Goal: Task Accomplishment & Management: Use online tool/utility

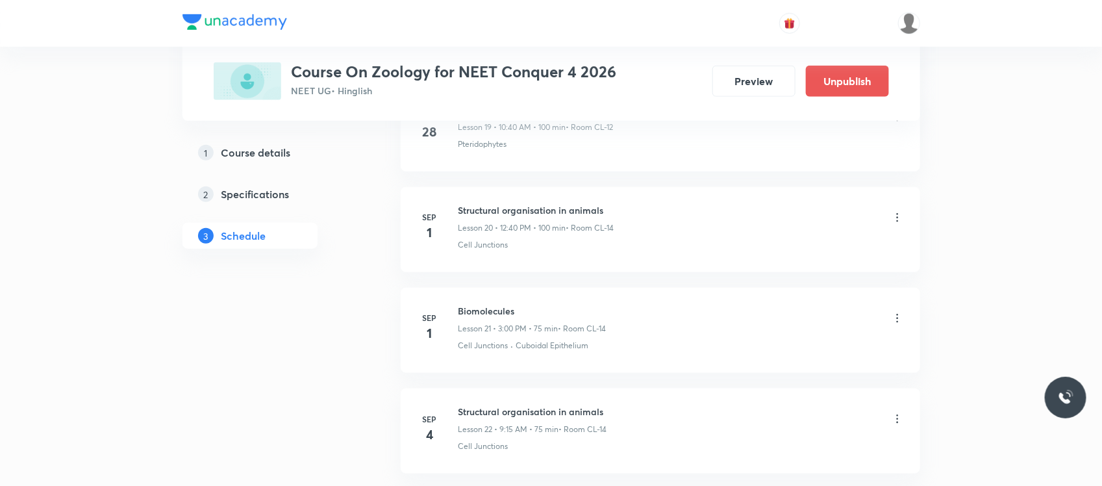
scroll to position [2684, 0]
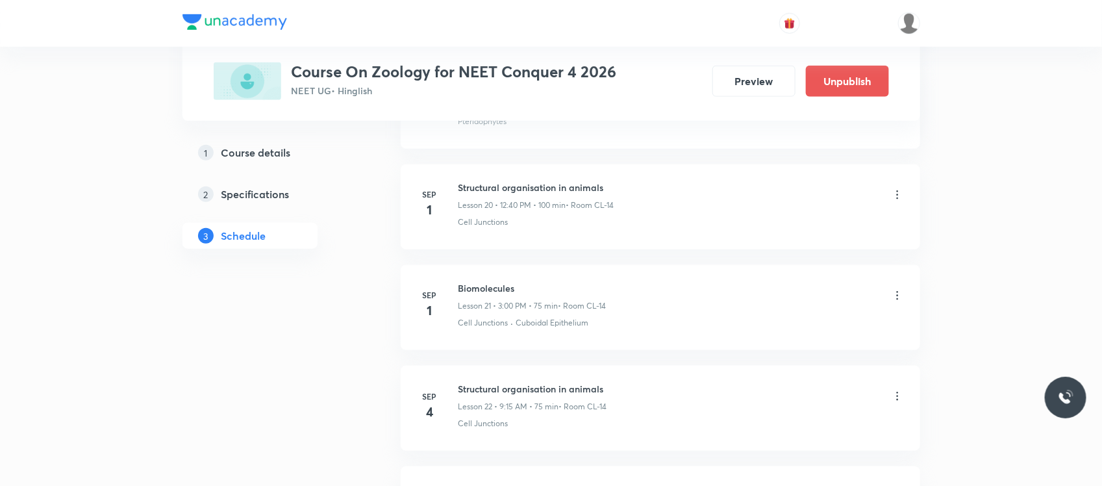
click at [489, 288] on h6 "Biomolecules" at bounding box center [533, 288] width 148 height 14
copy h6 "Biomolecules"
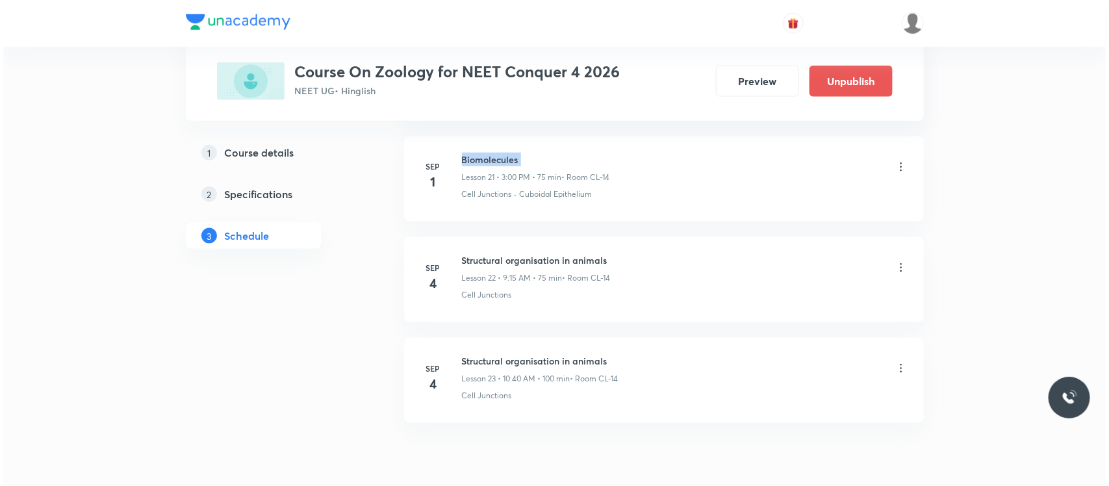
scroll to position [2836, 0]
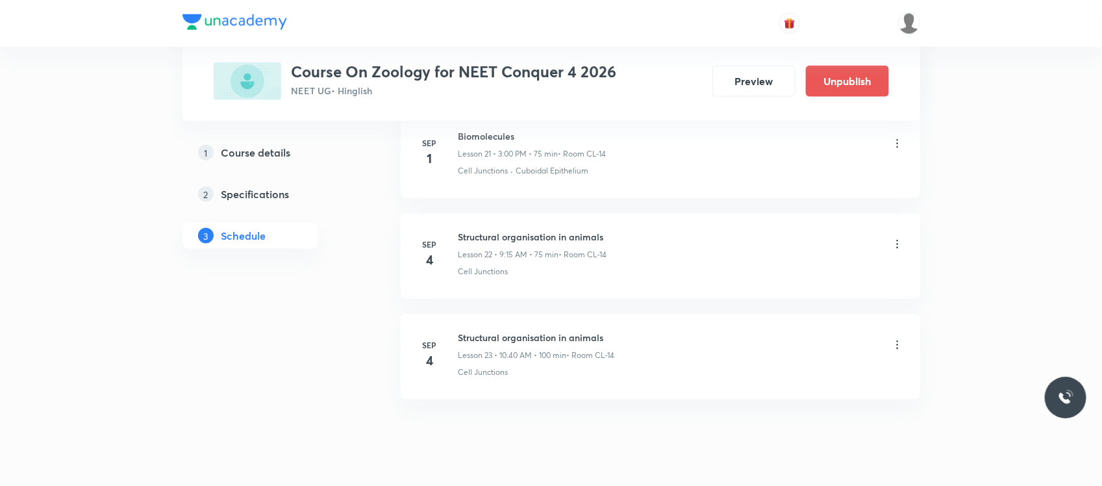
click at [893, 248] on icon at bounding box center [897, 244] width 13 height 13
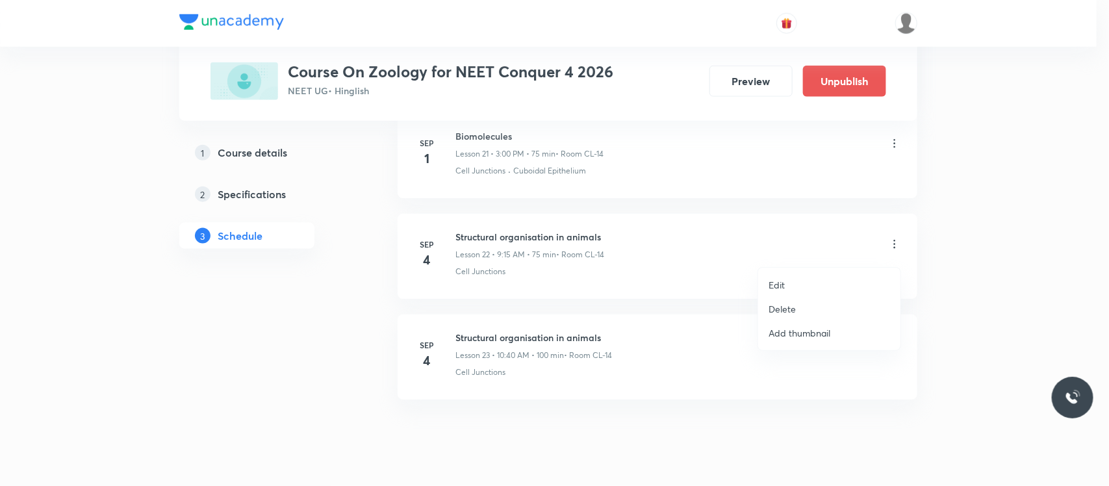
click at [787, 281] on li "Edit" at bounding box center [829, 285] width 142 height 24
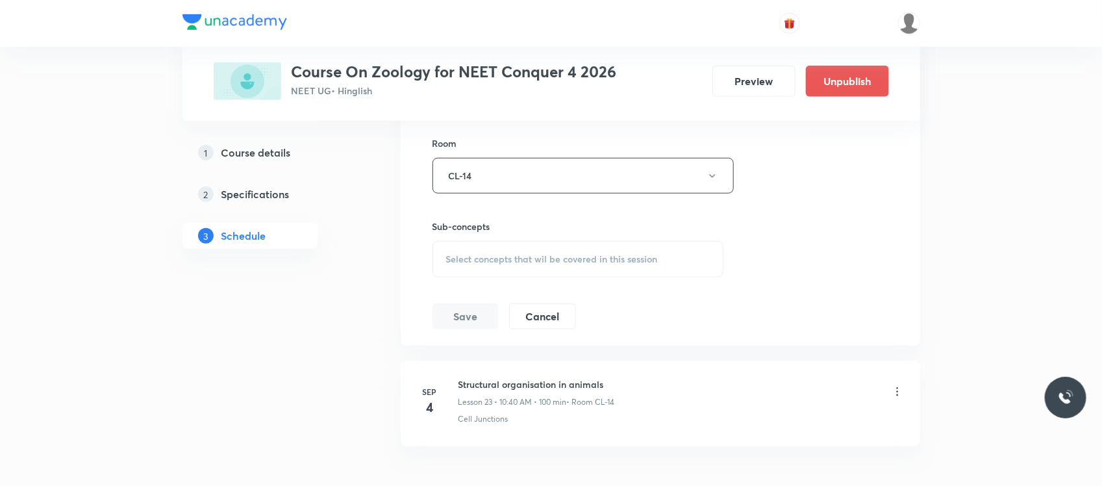
scroll to position [2674, 0]
click at [624, 280] on div "Select concepts that wil be covered in this session" at bounding box center [579, 262] width 292 height 36
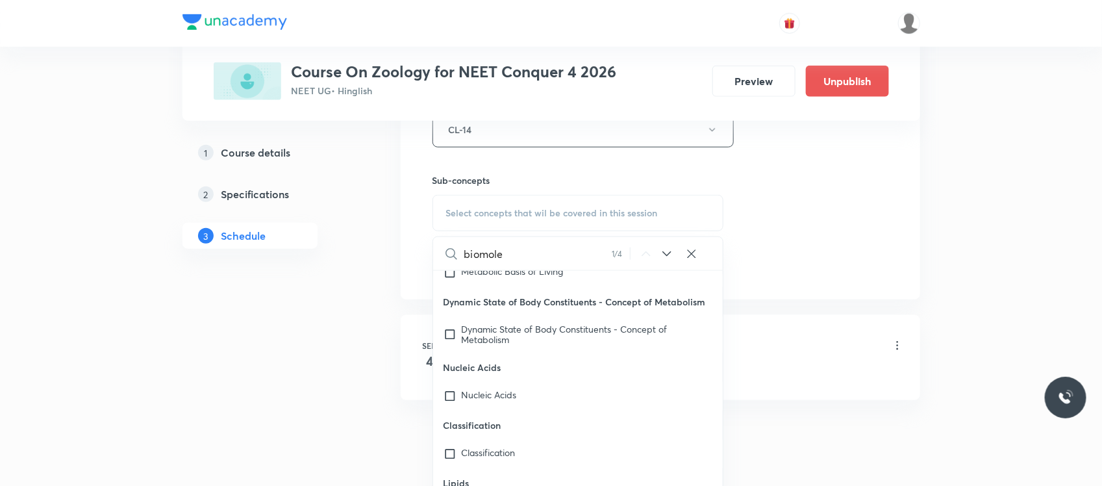
scroll to position [53181, 0]
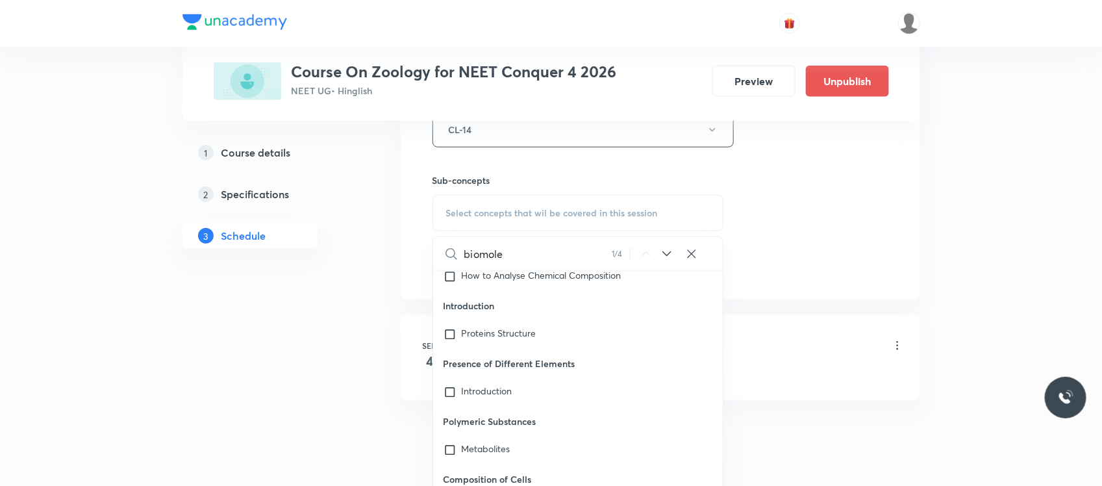
type input "biomole"
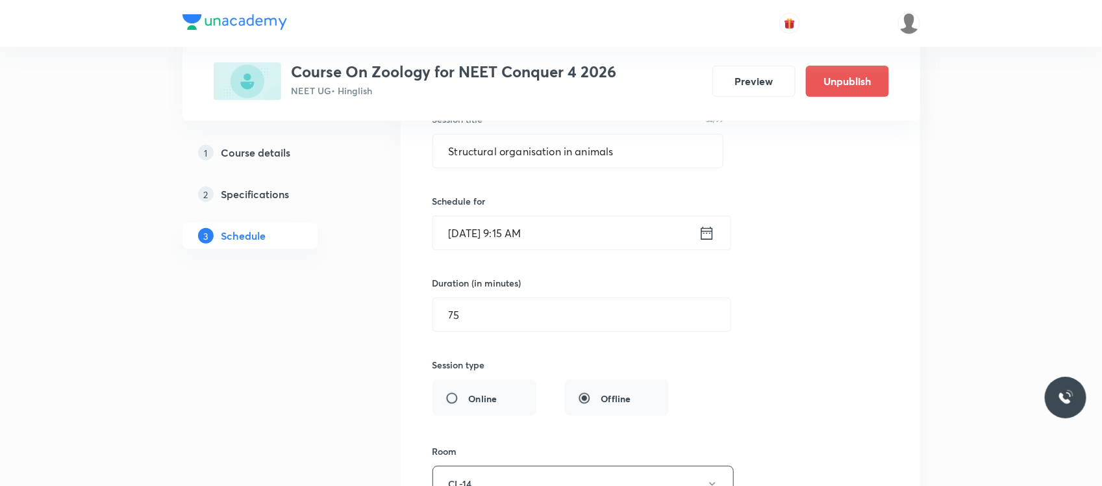
scroll to position [2367, 0]
click at [540, 157] on input "Structural organisation in animals" at bounding box center [578, 153] width 290 height 33
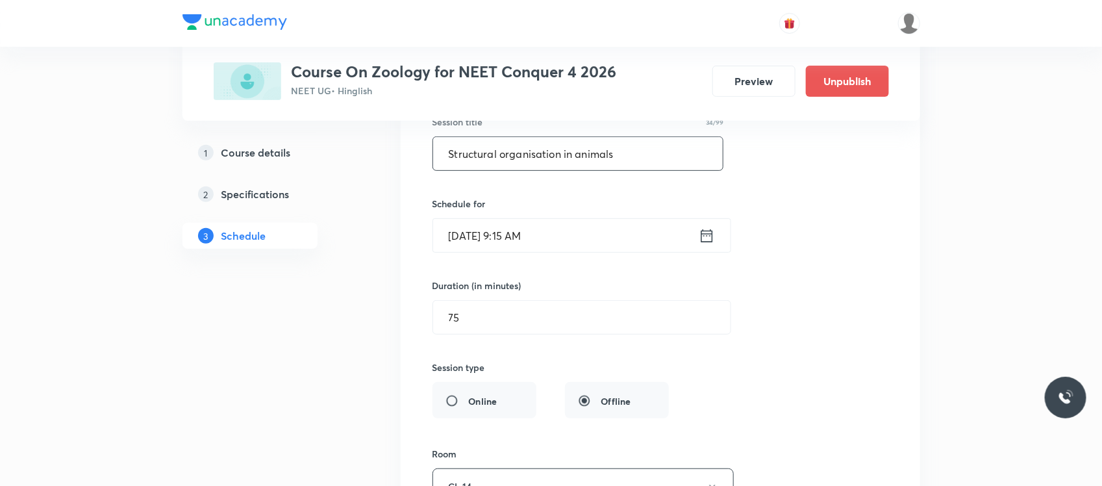
paste input "Biomolecule"
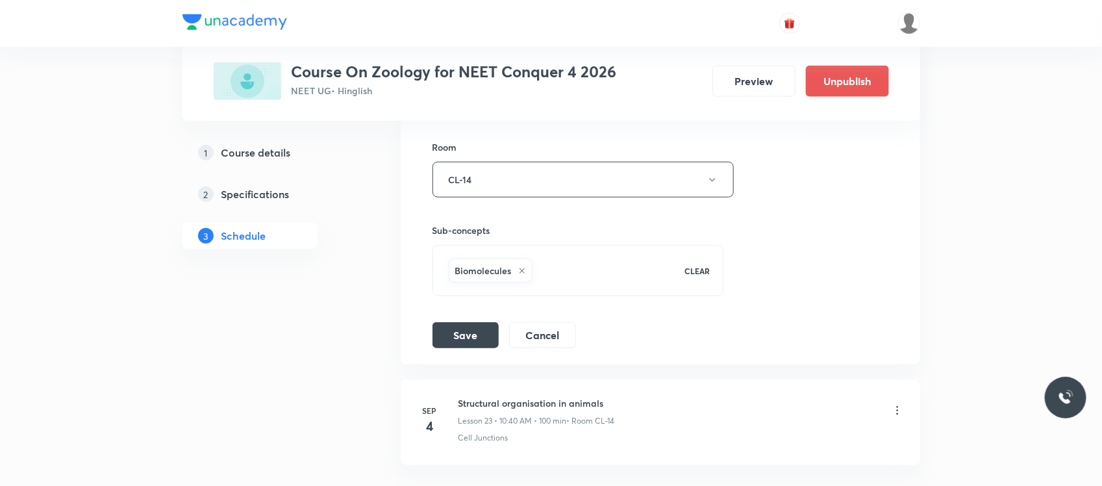
scroll to position [2683, 0]
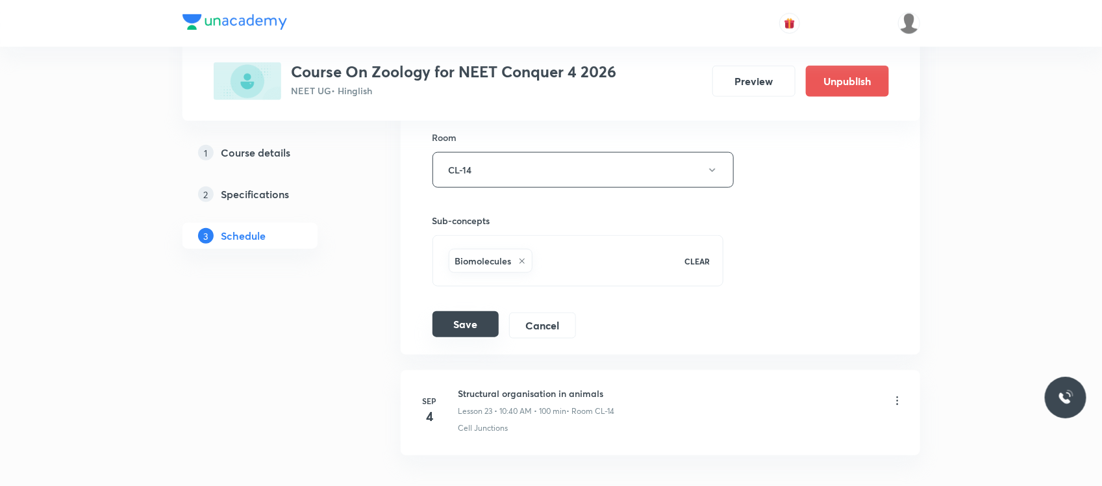
type input "Biomolecules"
click at [472, 328] on button "Save" at bounding box center [466, 324] width 66 height 26
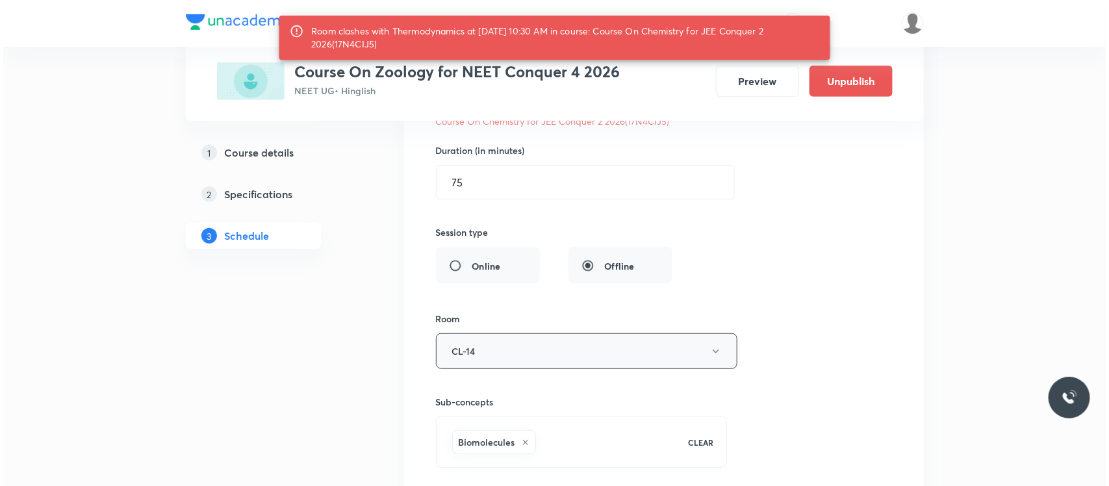
scroll to position [2522, 0]
click at [537, 349] on button "CL-14" at bounding box center [583, 353] width 301 height 36
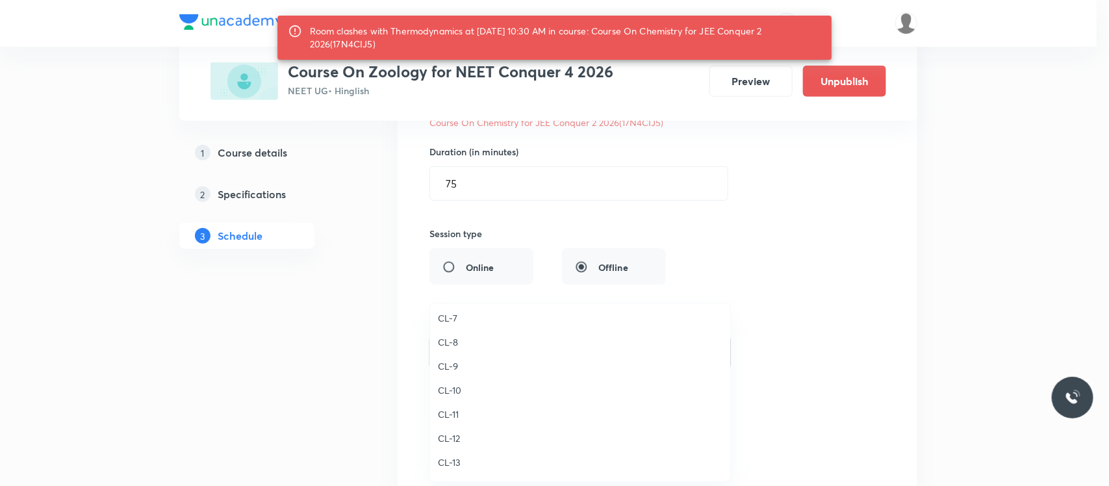
scroll to position [577, 0]
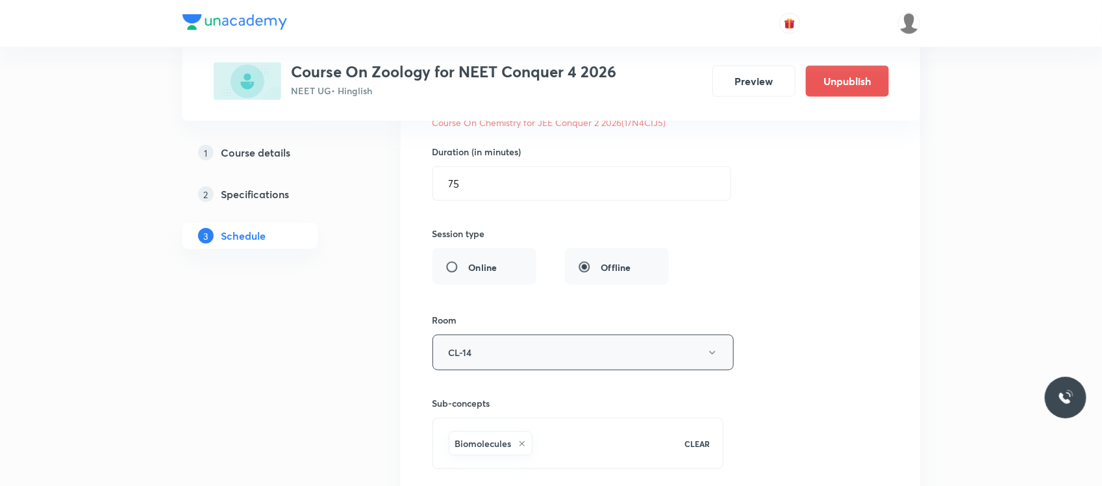
click at [500, 355] on button "CL-14" at bounding box center [583, 353] width 301 height 36
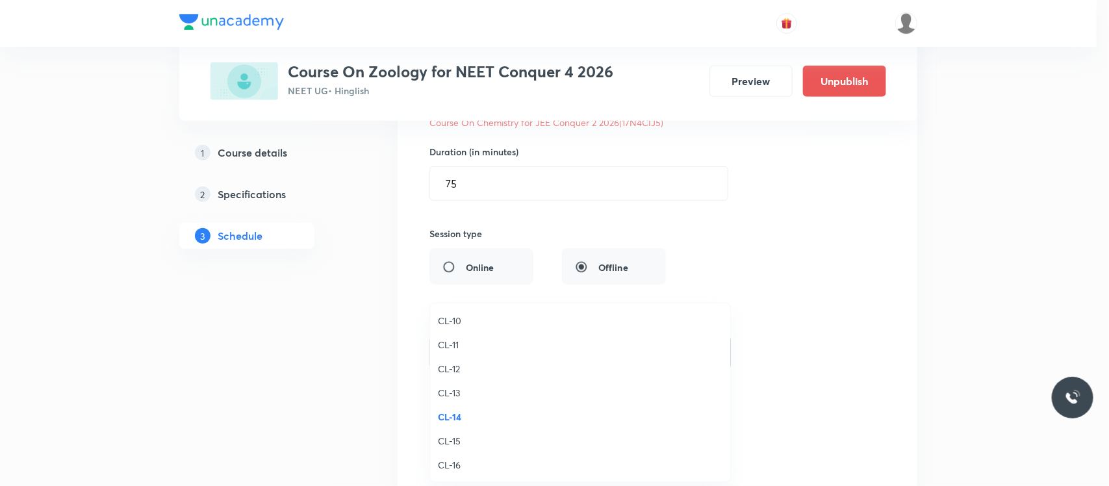
click at [458, 372] on span "CL-12" at bounding box center [580, 369] width 285 height 14
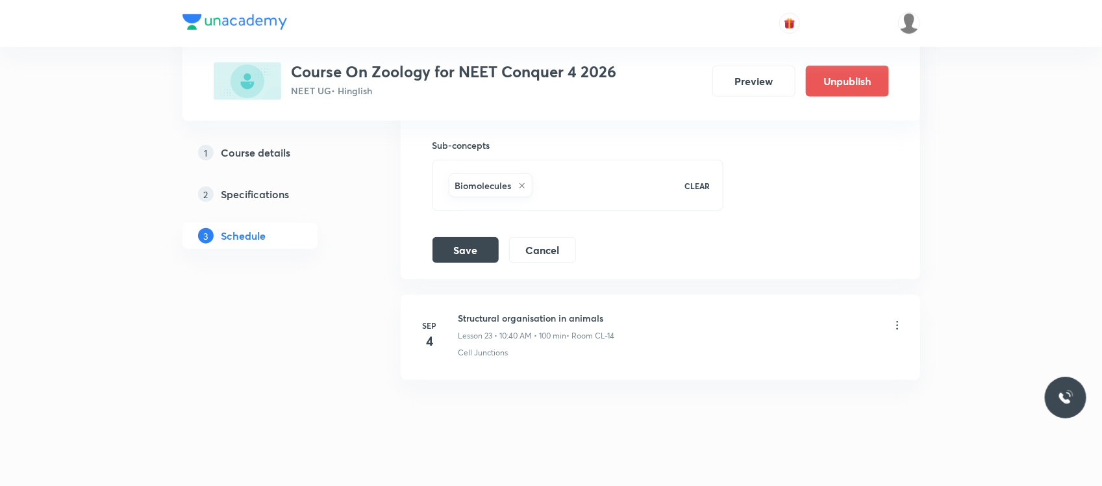
scroll to position [2804, 0]
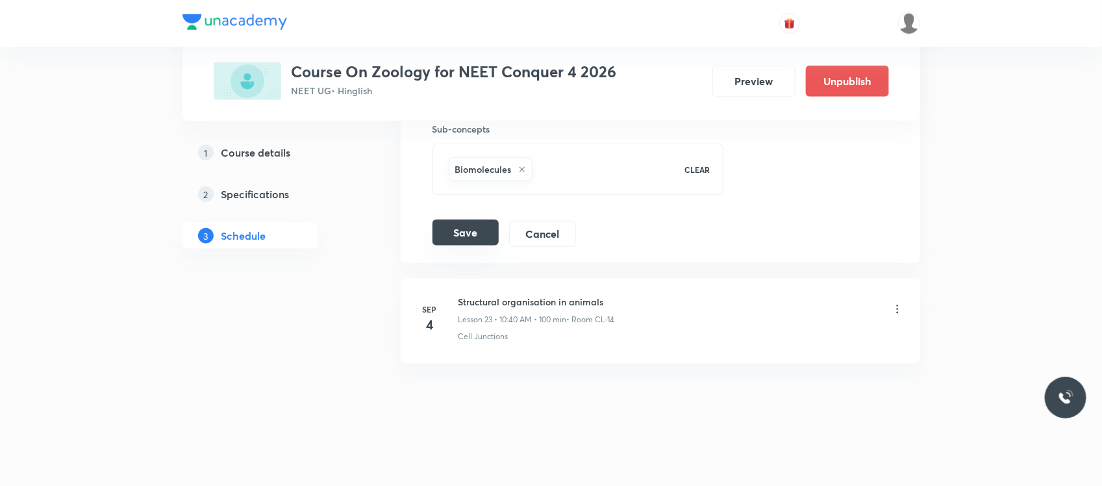
click at [461, 226] on button "Save" at bounding box center [466, 233] width 66 height 26
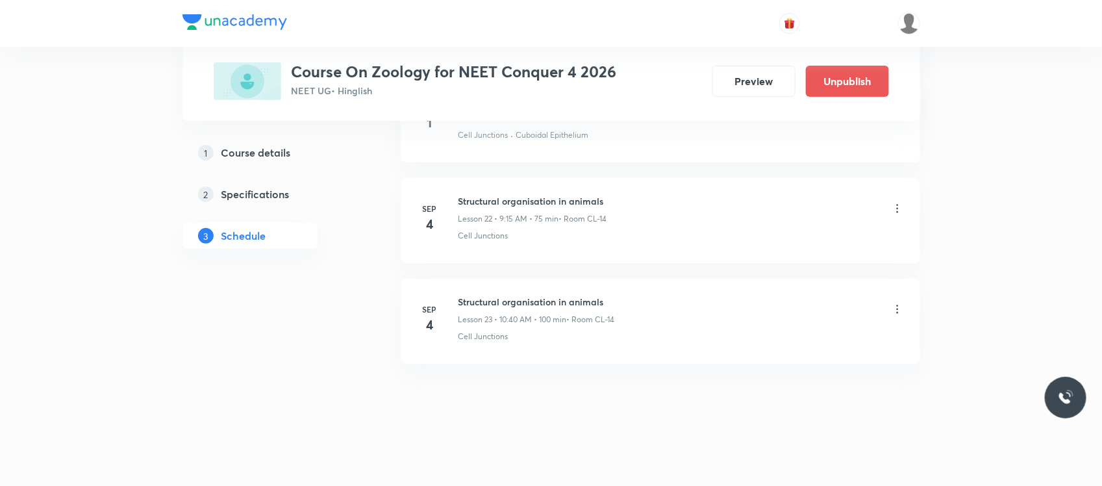
scroll to position [2281, 0]
click at [897, 307] on icon at bounding box center [897, 308] width 13 height 13
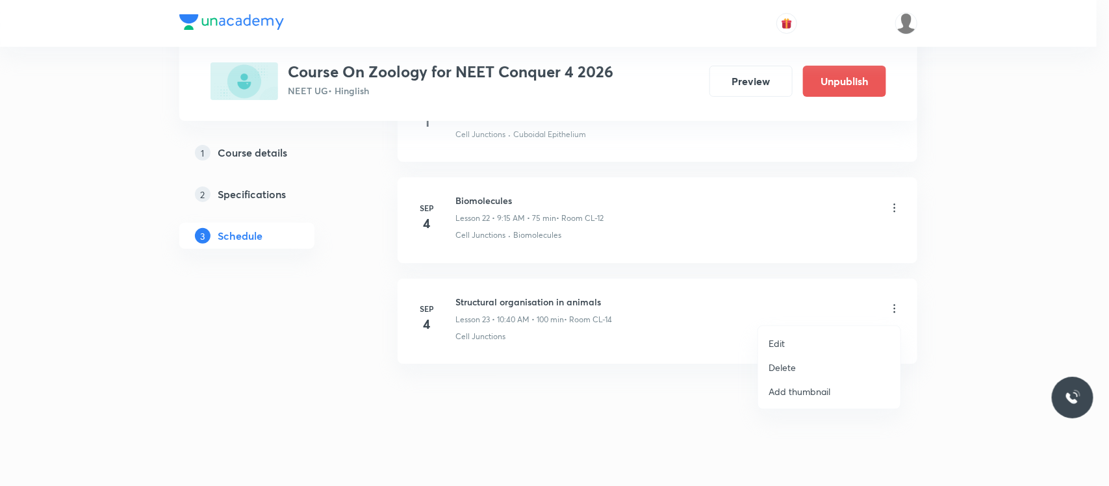
click at [800, 339] on li "Edit" at bounding box center [829, 343] width 142 height 24
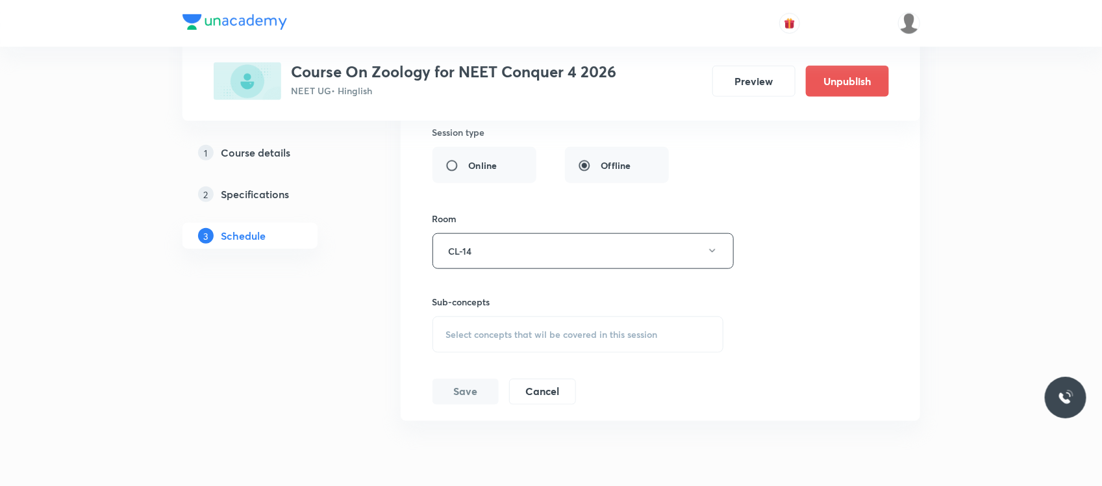
scroll to position [2722, 0]
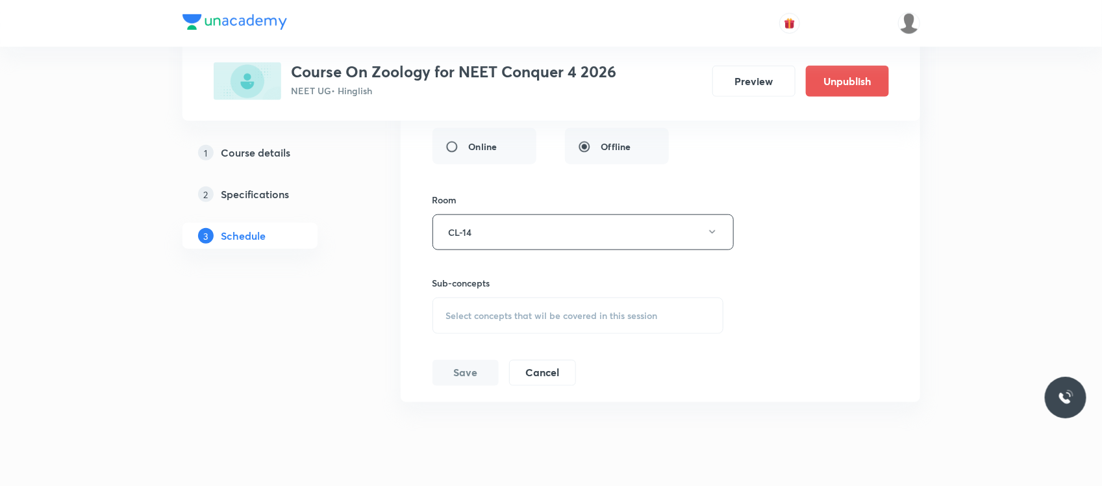
click at [589, 321] on span "Select concepts that wil be covered in this session" at bounding box center [552, 316] width 212 height 10
type input "biomolecules"
click at [522, 481] on div "Introduction" at bounding box center [578, 495] width 290 height 29
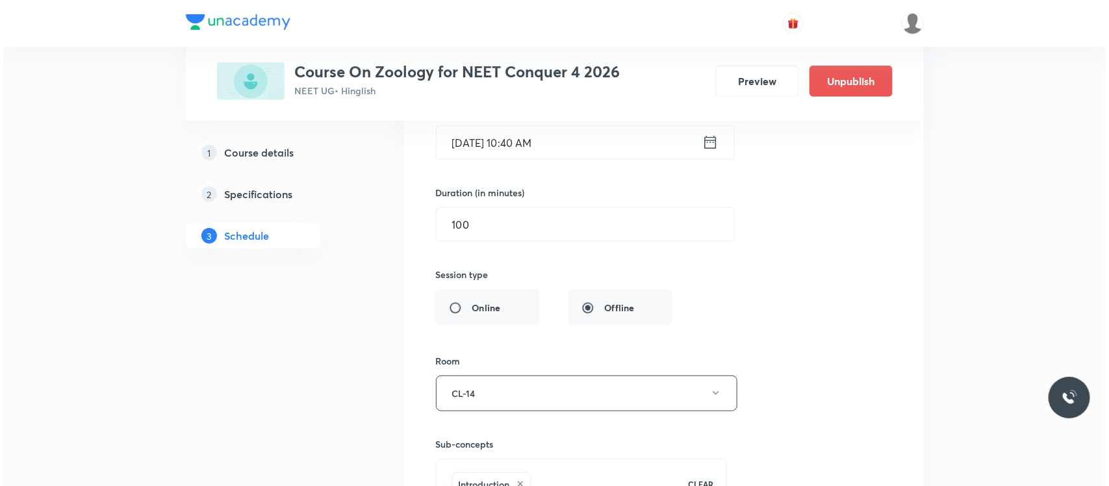
scroll to position [2560, 0]
click at [498, 401] on button "CL-14" at bounding box center [583, 394] width 301 height 36
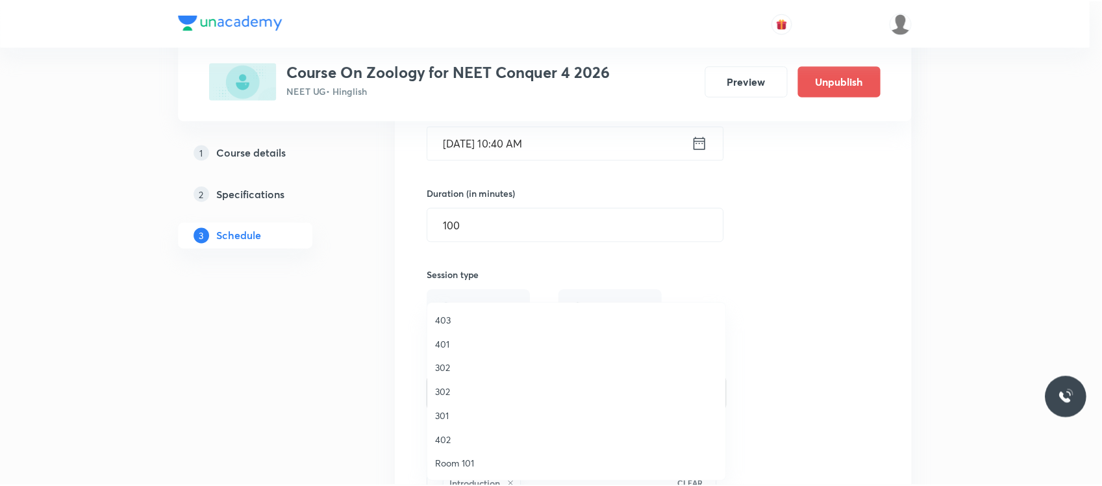
scroll to position [577, 0]
click at [450, 366] on span "CL-12" at bounding box center [580, 369] width 285 height 14
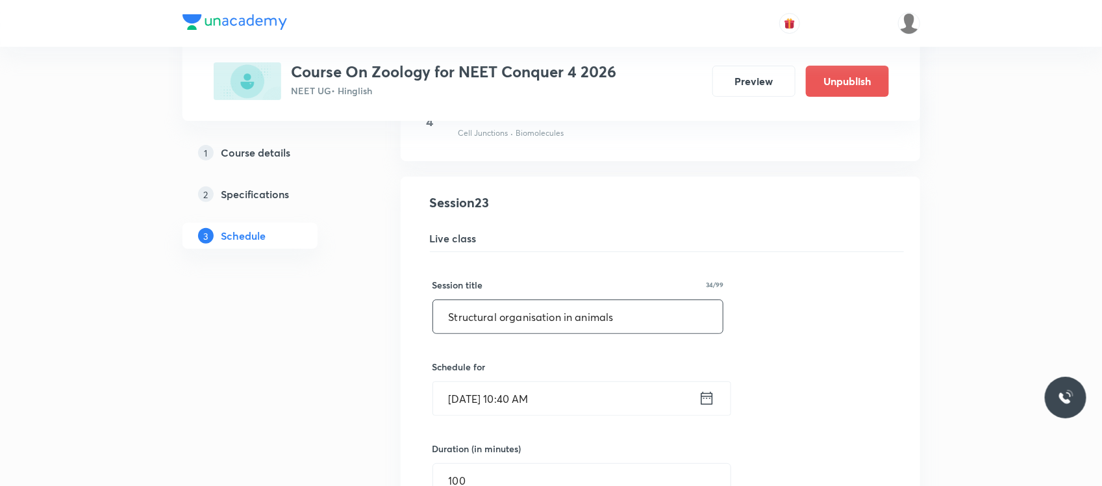
scroll to position [2304, 0]
click at [485, 319] on input "Structural organisation in animals" at bounding box center [578, 317] width 290 height 33
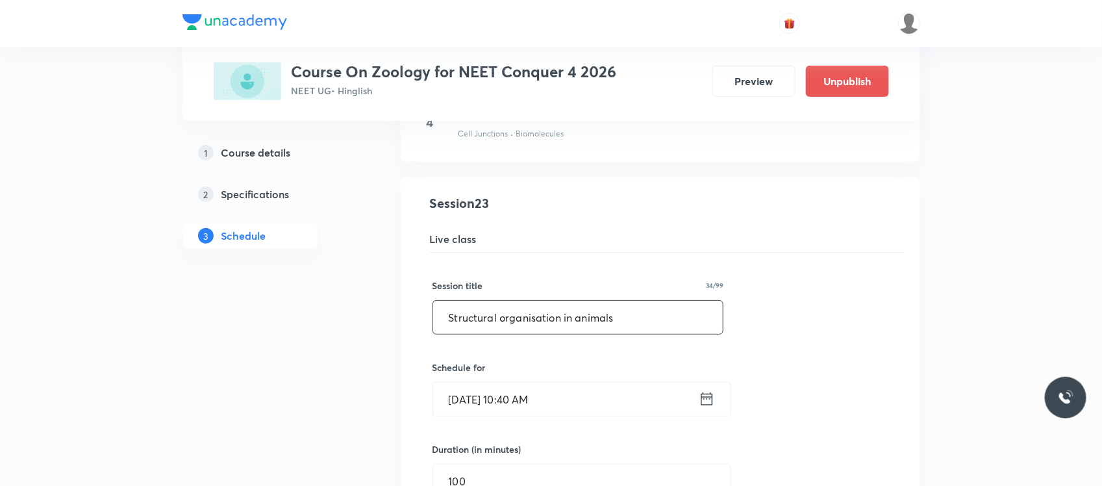
paste input "Biomolecule"
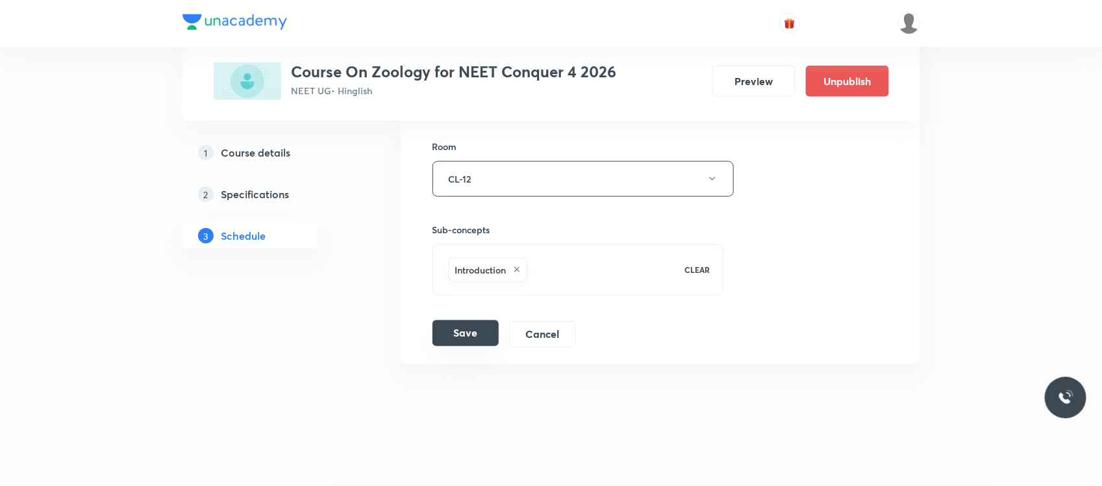
type input "Biomolecules"
click at [474, 332] on button "Save" at bounding box center [466, 333] width 66 height 26
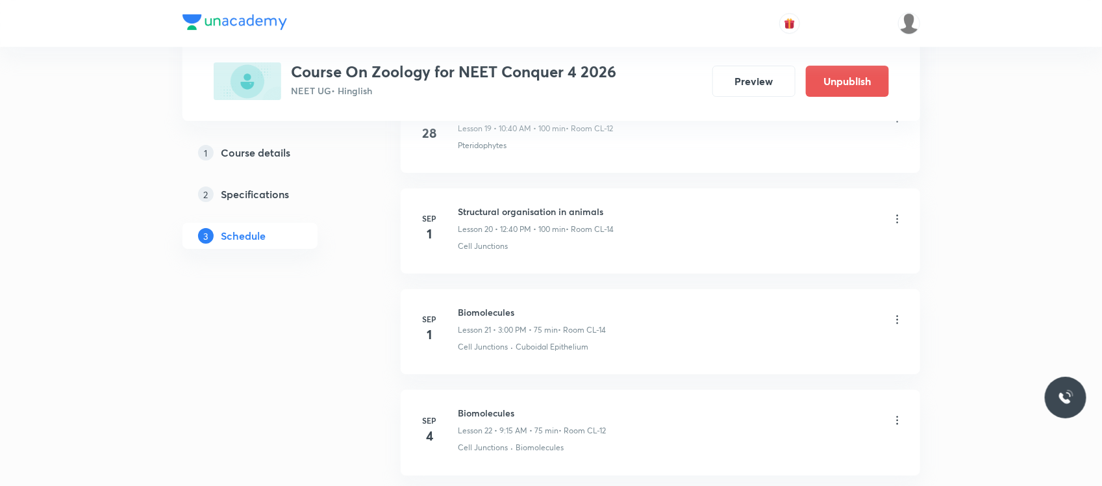
scroll to position [2281, 0]
